Goal: Task Accomplishment & Management: Manage account settings

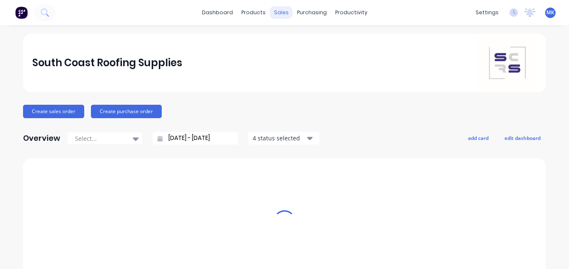
click at [277, 15] on div "sales" at bounding box center [281, 12] width 23 height 13
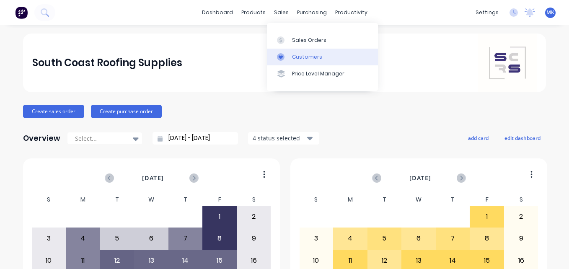
click at [301, 56] on div "Customers" at bounding box center [307, 57] width 30 height 8
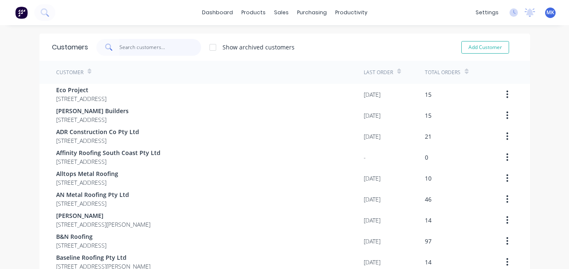
click at [133, 47] on input "text" at bounding box center [160, 47] width 82 height 17
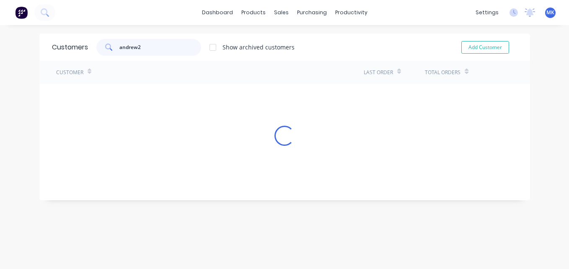
type input "andrew2"
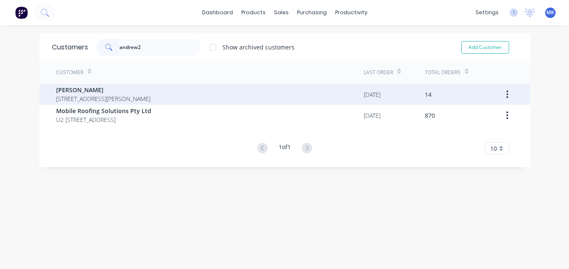
click at [107, 100] on span "[STREET_ADDRESS][PERSON_NAME]" at bounding box center [103, 98] width 94 height 9
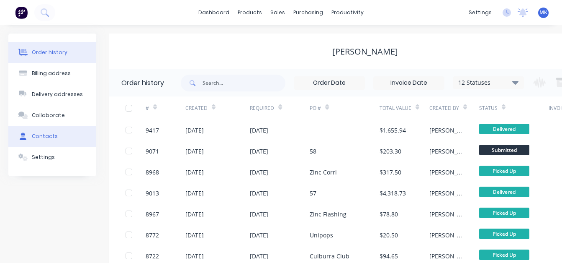
click at [49, 143] on button "Contacts" at bounding box center [52, 136] width 88 height 21
select select "AU"
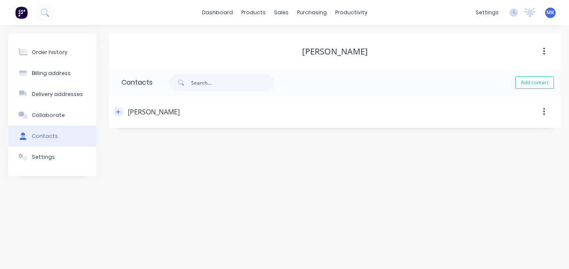
click at [115, 108] on button "button" at bounding box center [118, 111] width 10 height 10
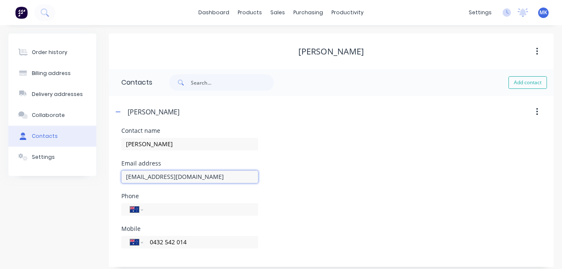
drag, startPoint x: 247, startPoint y: 177, endPoint x: 103, endPoint y: 177, distance: 144.4
click at [103, 177] on div "Order history Billing address Delivery addresses Collaborate Contacts Settings …" at bounding box center [281, 149] width 546 height 233
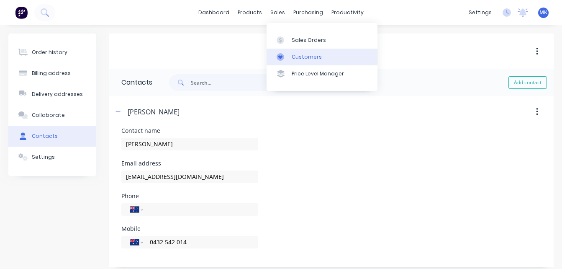
click at [296, 52] on link "Customers" at bounding box center [322, 57] width 111 height 17
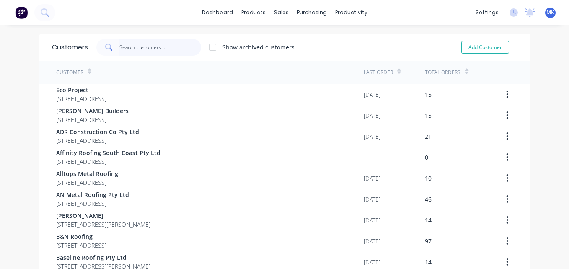
click at [157, 49] on input "text" at bounding box center [160, 47] width 82 height 17
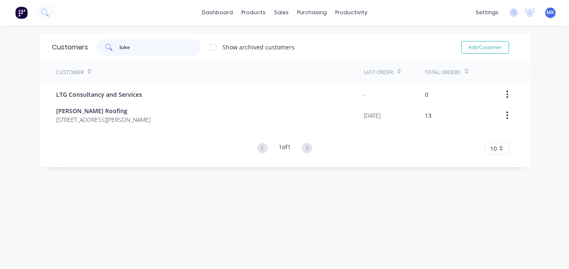
type input "luke"
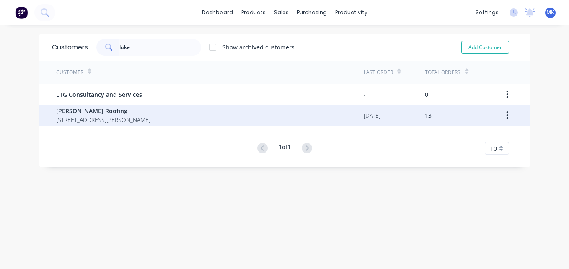
click at [118, 119] on span "[STREET_ADDRESS][PERSON_NAME]" at bounding box center [103, 119] width 94 height 9
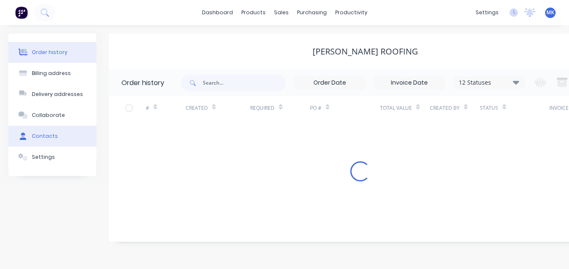
click at [74, 138] on button "Contacts" at bounding box center [52, 136] width 88 height 21
select select "AU"
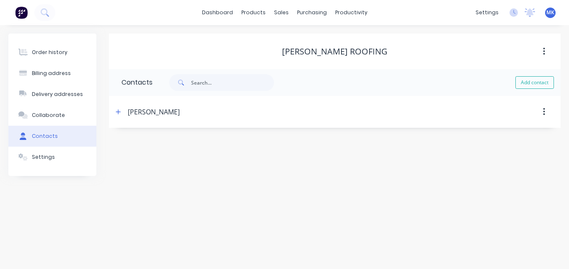
select select "AU"
click at [121, 111] on button "button" at bounding box center [118, 111] width 10 height 10
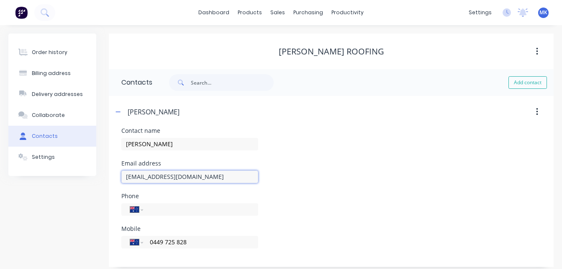
drag, startPoint x: 157, startPoint y: 178, endPoint x: 105, endPoint y: 180, distance: 51.5
click at [105, 180] on div "Order history Billing address Delivery addresses Collaborate Contacts Settings …" at bounding box center [281, 149] width 546 height 233
